Goal: Task Accomplishment & Management: Complete application form

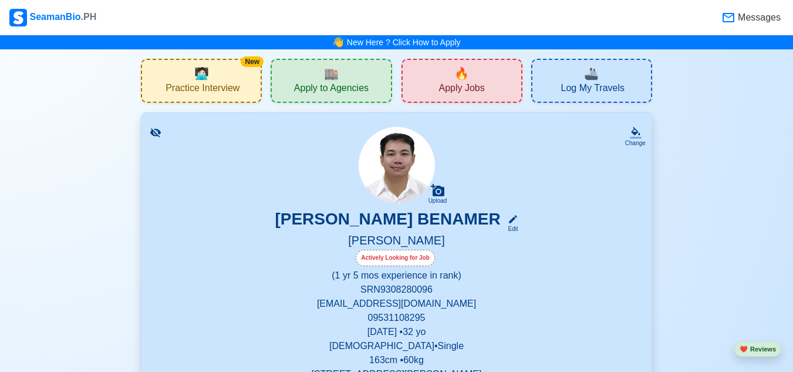
click at [437, 83] on div "🔥 Apply Jobs" at bounding box center [462, 81] width 121 height 44
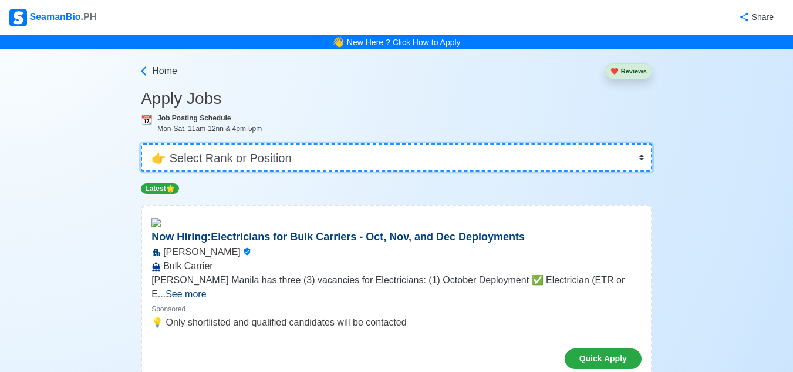
click at [634, 159] on select "👉 Select Rank or Position Master Chief Officer 2nd Officer 3rd Officer Junior O…" at bounding box center [396, 157] width 511 height 28
click at [142, 143] on select "👉 Select Rank or Position Master Chief Officer 2nd Officer 3rd Officer Junior O…" at bounding box center [396, 157] width 511 height 28
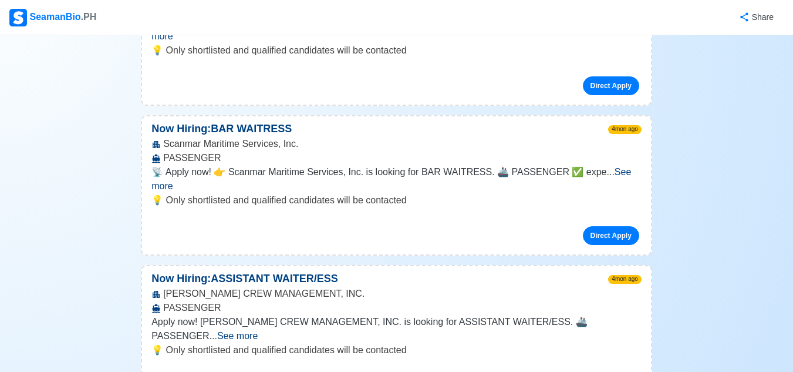
scroll to position [400, 0]
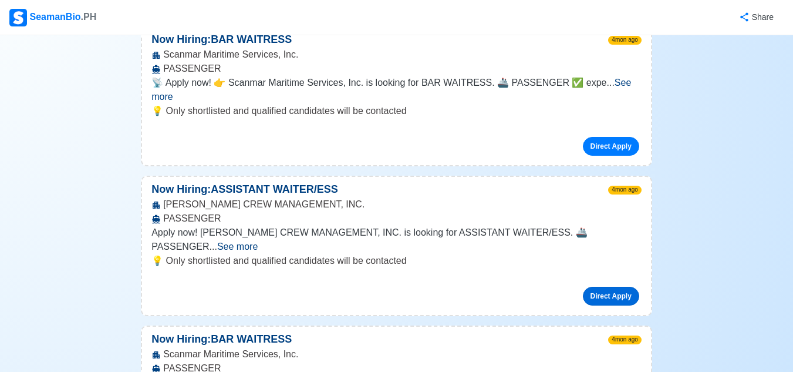
scroll to position [491, 0]
click at [258, 241] on span "See more" at bounding box center [237, 246] width 41 height 10
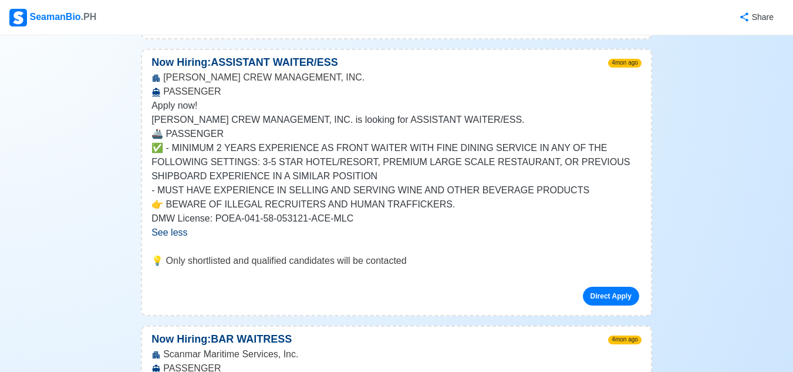
scroll to position [616, 0]
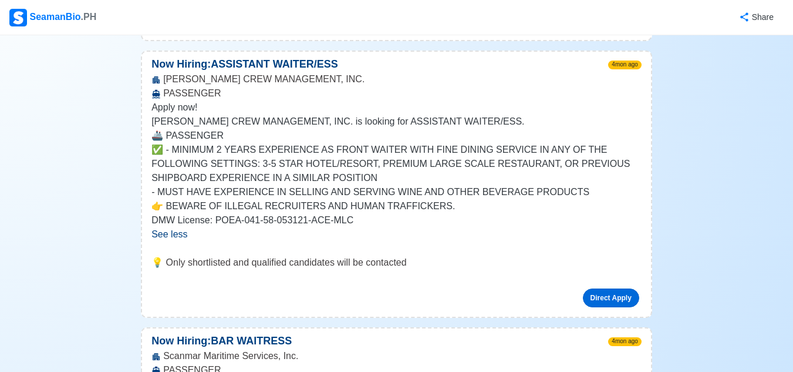
click at [601, 288] on link "Direct Apply" at bounding box center [611, 297] width 56 height 19
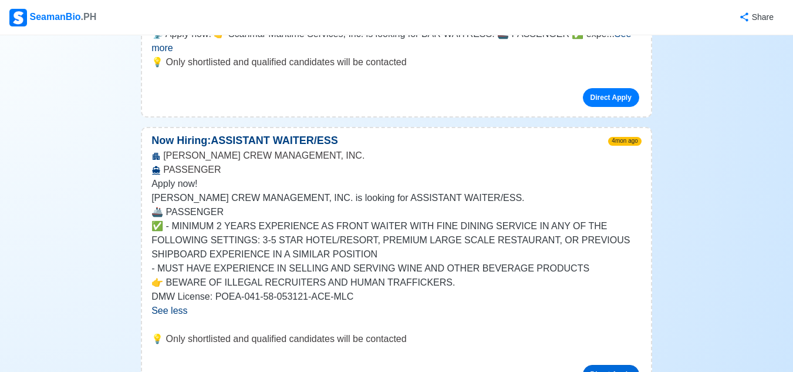
scroll to position [538, 0]
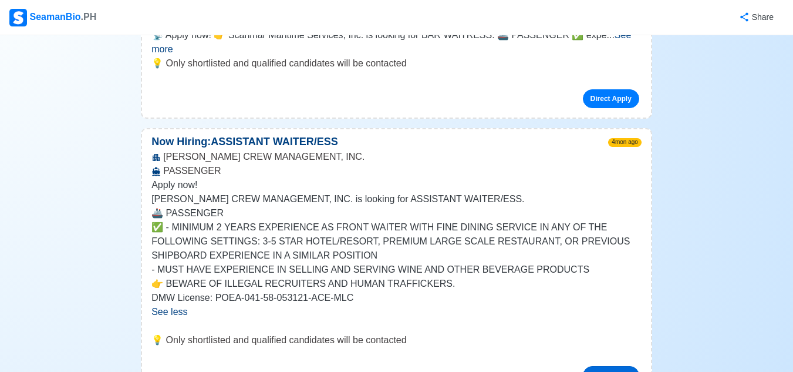
click at [611, 366] on link "Direct Apply" at bounding box center [611, 375] width 56 height 19
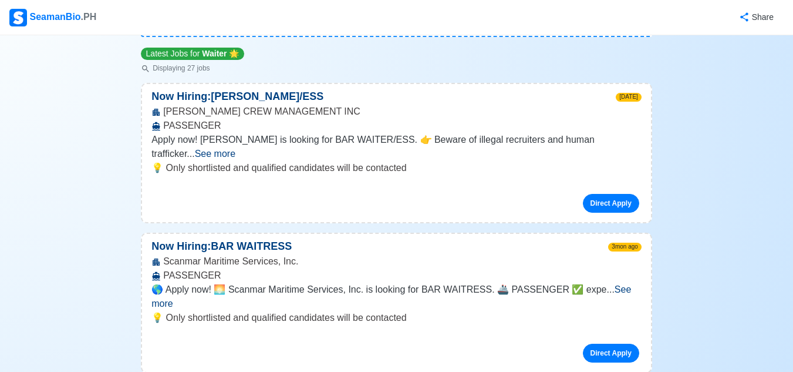
scroll to position [135, 0]
click at [614, 193] on link "Direct Apply" at bounding box center [611, 202] width 56 height 19
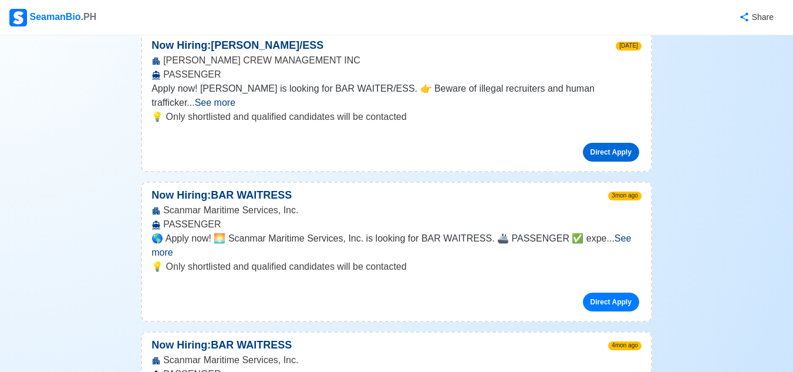
scroll to position [0, 0]
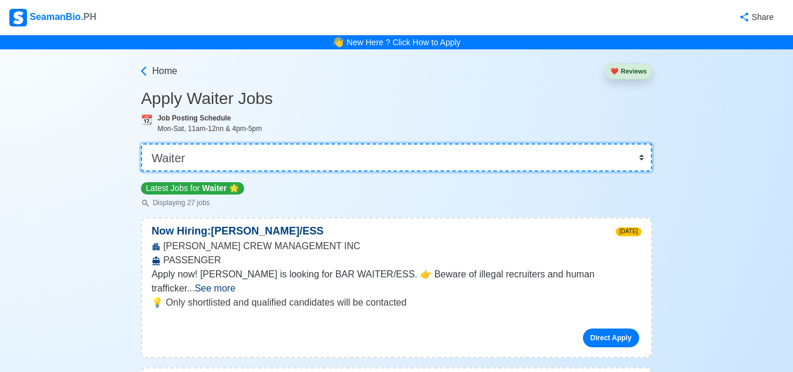
click at [641, 161] on select "👉 Select Rank or Position Master Chief Officer 2nd Officer 3rd Officer Junior O…" at bounding box center [396, 157] width 511 height 28
select select "[PERSON_NAME]"
click at [142, 143] on select "👉 Select Rank or Position Master Chief Officer 2nd Officer 3rd Officer Junior O…" at bounding box center [396, 157] width 511 height 28
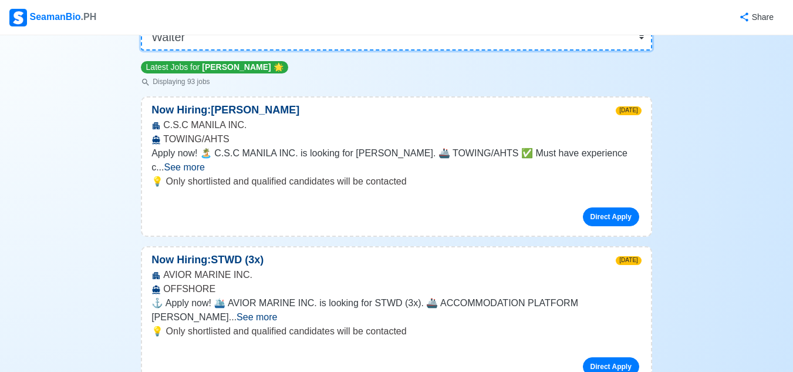
scroll to position [122, 0]
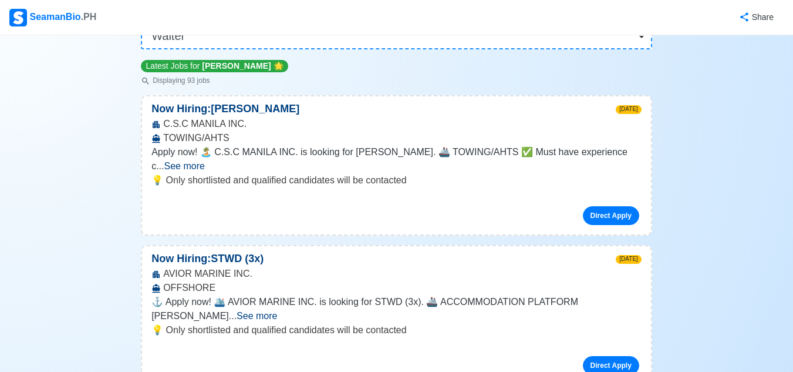
click at [421, 279] on div "AVIOR MARINE INC. OFFSHORE" at bounding box center [396, 281] width 509 height 28
click at [620, 206] on link "Direct Apply" at bounding box center [611, 215] width 56 height 19
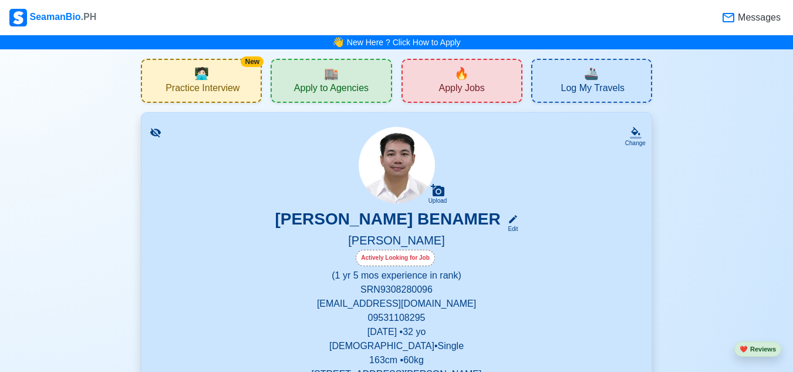
click at [448, 89] on span "Apply Jobs" at bounding box center [462, 89] width 46 height 15
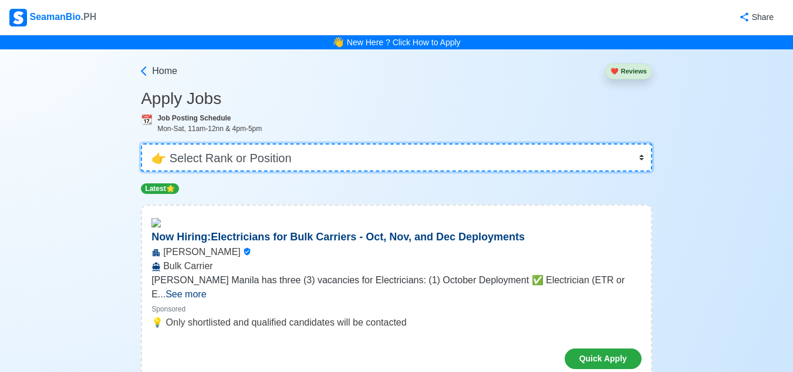
click at [514, 166] on select "👉 Select Rank or Position Master Chief Officer 2nd Officer 3rd Officer Junior O…" at bounding box center [396, 157] width 511 height 28
select select "[PERSON_NAME]"
click at [142, 143] on select "👉 Select Rank or Position Master Chief Officer 2nd Officer 3rd Officer Junior O…" at bounding box center [396, 157] width 511 height 28
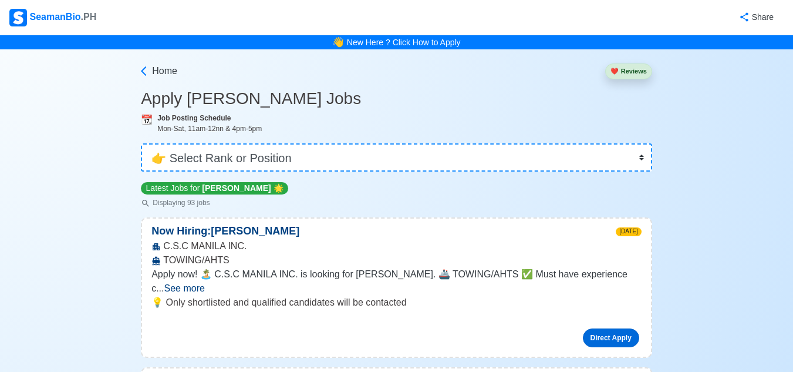
click at [616, 328] on link "Direct Apply" at bounding box center [611, 337] width 56 height 19
click at [568, 136] on div "👉 Select Rank or Position Master Chief Officer 2nd Officer 3rd Officer Junior O…" at bounding box center [396, 153] width 511 height 38
click at [613, 328] on link "Direct Apply" at bounding box center [611, 337] width 56 height 19
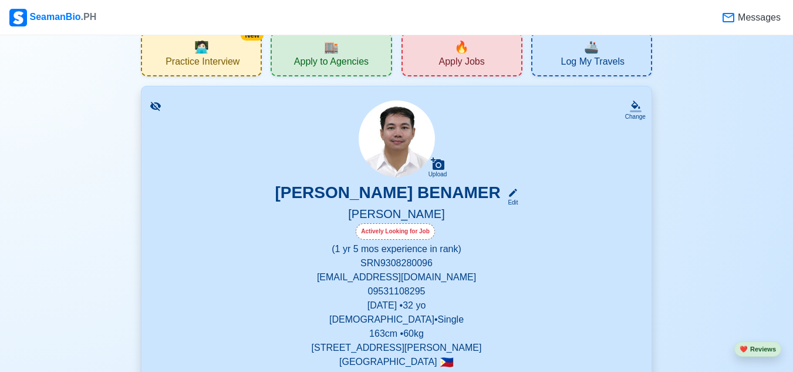
scroll to position [23, 0]
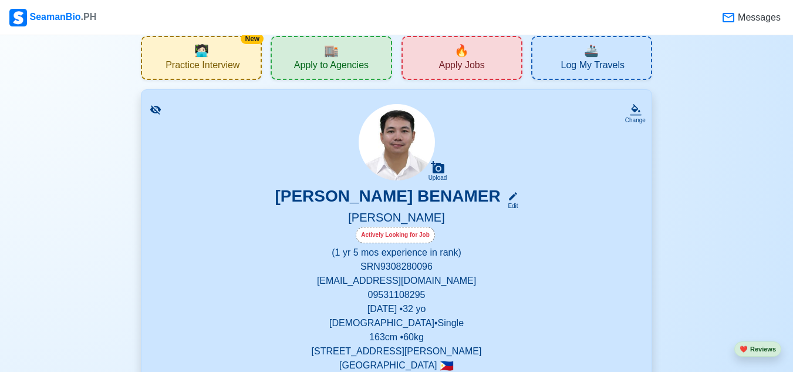
click at [156, 110] on icon at bounding box center [155, 109] width 11 height 9
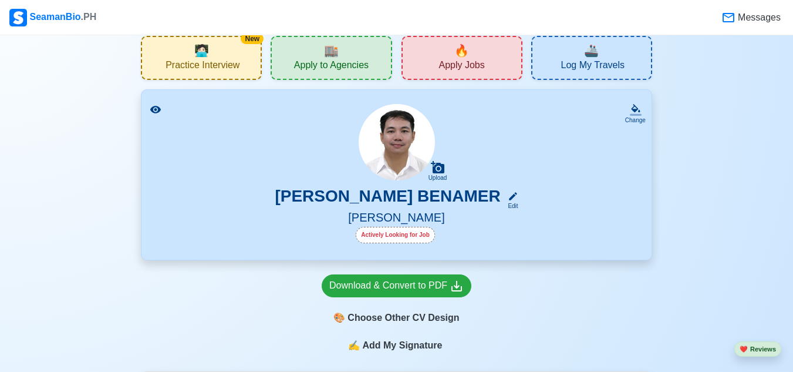
click at [156, 110] on icon at bounding box center [155, 110] width 11 height 8
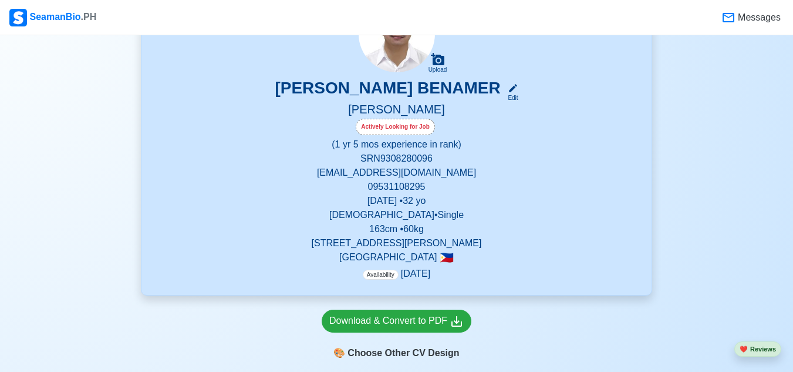
scroll to position [0, 0]
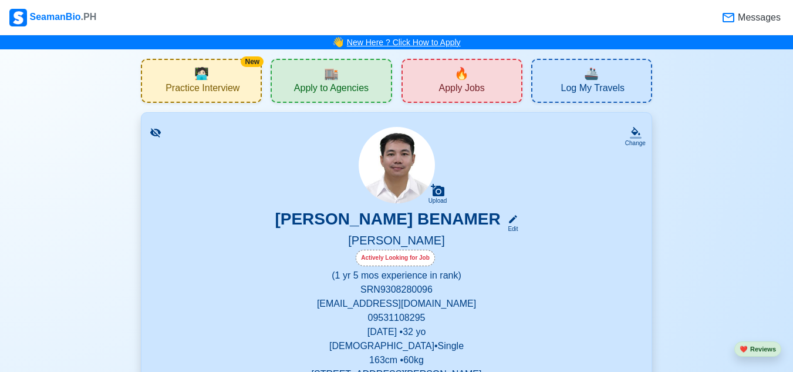
click at [409, 44] on link "New Here ? Click How to Apply" at bounding box center [404, 42] width 114 height 9
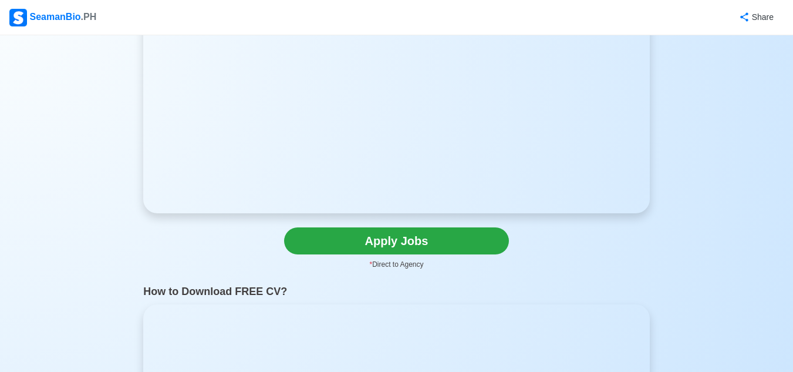
scroll to position [169, 0]
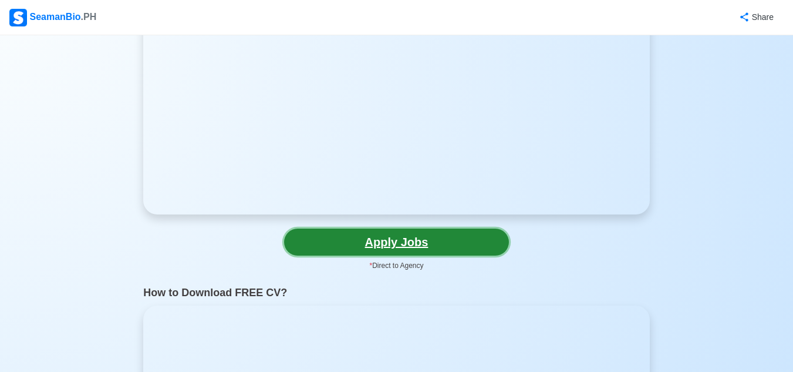
click at [393, 237] on link "Apply Jobs" at bounding box center [396, 241] width 225 height 27
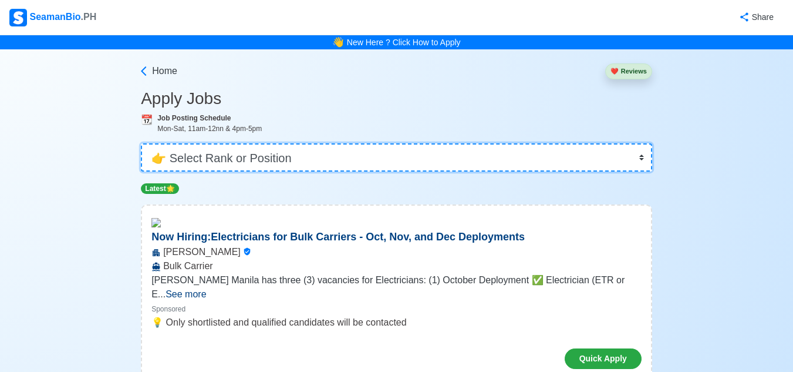
click at [582, 162] on select "👉 Select Rank or Position Master Chief Officer 2nd Officer 3rd Officer Junior O…" at bounding box center [396, 157] width 511 height 28
select select "[PERSON_NAME]"
click at [142, 143] on select "👉 Select Rank or Position Master Chief Officer 2nd Officer 3rd Officer Junior O…" at bounding box center [396, 157] width 511 height 28
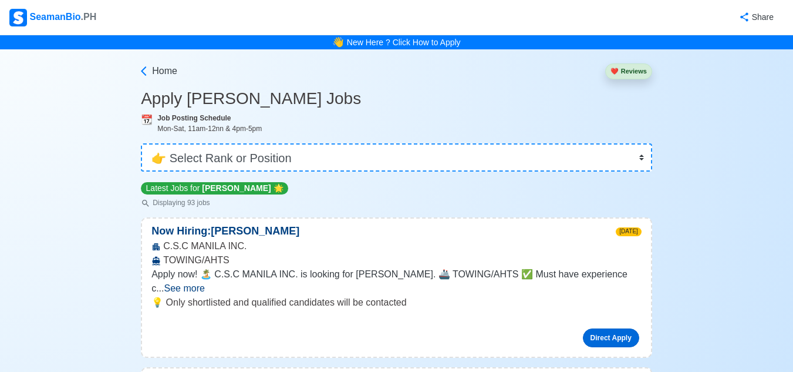
click at [611, 328] on link "Direct Apply" at bounding box center [611, 337] width 56 height 19
